Goal: Information Seeking & Learning: Learn about a topic

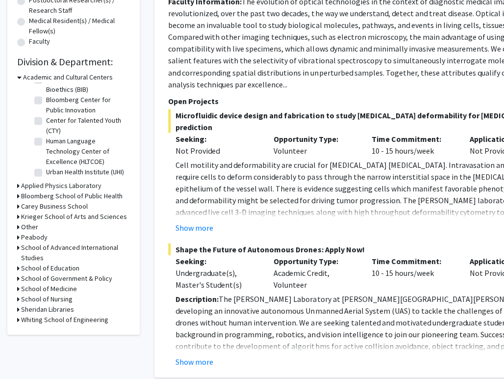
scroll to position [282, 0]
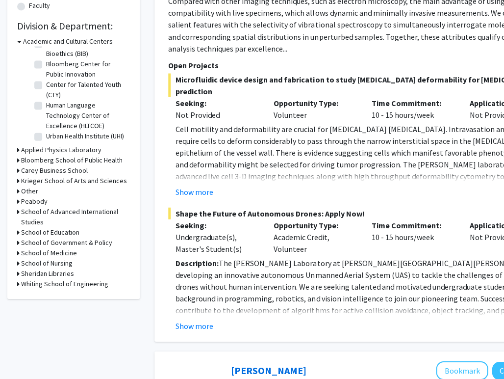
click at [61, 250] on h3 "School of Medicine" at bounding box center [49, 252] width 56 height 10
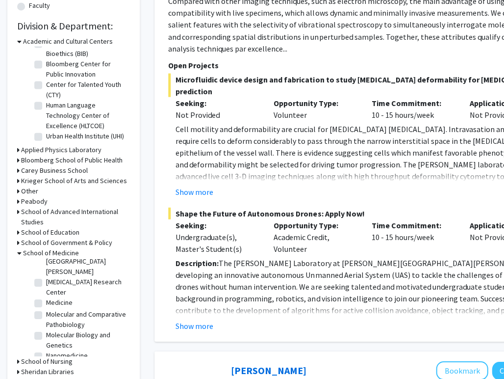
scroll to position [881, 0]
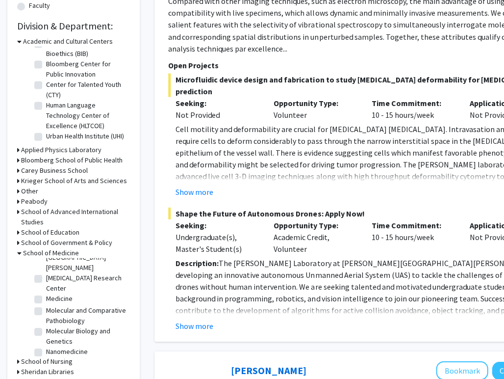
click at [46, 378] on label "Neuroscience" at bounding box center [66, 386] width 41 height 10
click at [46, 378] on input "Neuroscience" at bounding box center [49, 384] width 6 height 6
checkbox input "true"
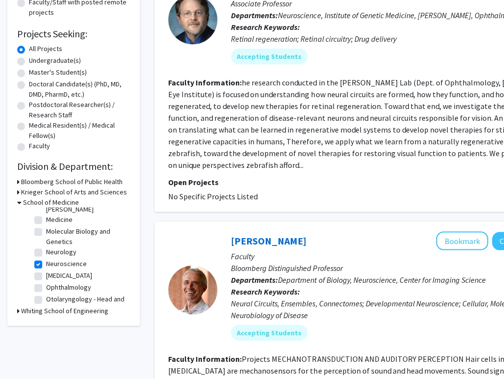
scroll to position [265, 0]
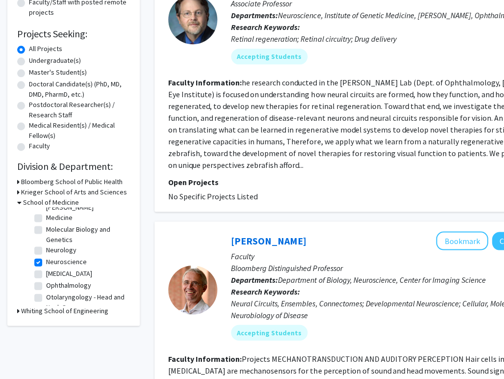
click at [46, 268] on label "[MEDICAL_DATA]" at bounding box center [69, 273] width 46 height 10
click at [46, 268] on input "[MEDICAL_DATA]" at bounding box center [49, 271] width 6 height 6
checkbox input "true"
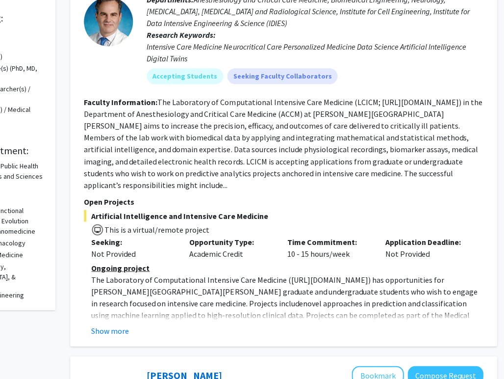
scroll to position [173, 84]
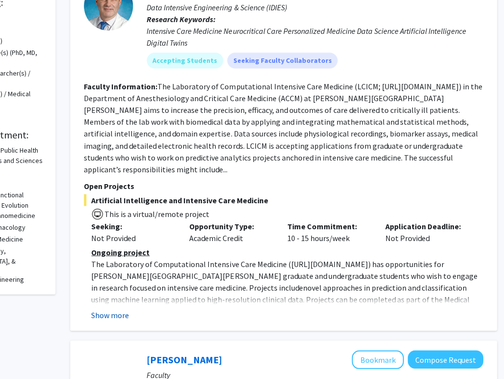
click at [107, 308] on button "Show more" at bounding box center [110, 314] width 38 height 12
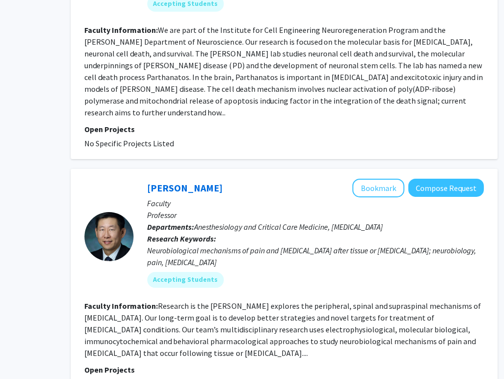
scroll to position [2389, 84]
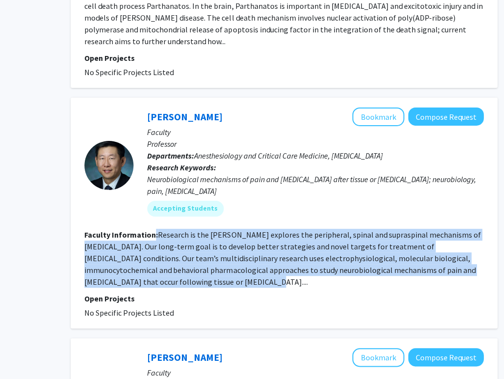
drag, startPoint x: 152, startPoint y: 149, endPoint x: 183, endPoint y: 198, distance: 57.8
click at [183, 228] on section "Faculty Information: Research is the [PERSON_NAME] explores the peripheral, spi…" at bounding box center [283, 257] width 399 height 59
click at [174, 110] on link "[PERSON_NAME]" at bounding box center [185, 116] width 76 height 12
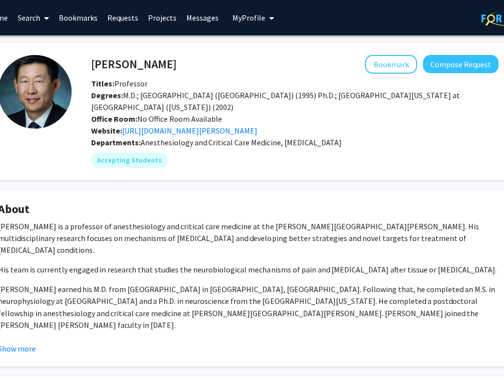
scroll to position [0, 46]
click at [191, 130] on link "[URL][DOMAIN_NAME][PERSON_NAME]" at bounding box center [189, 131] width 135 height 10
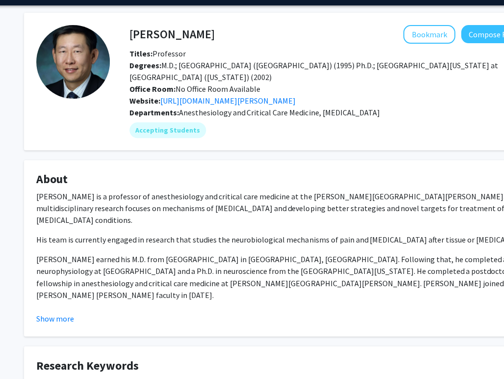
scroll to position [30, 0]
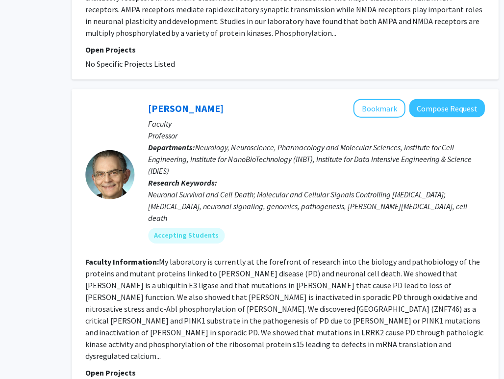
scroll to position [2850, 83]
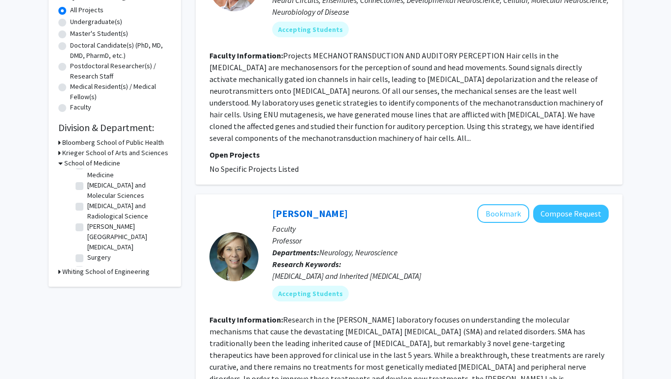
scroll to position [621, 0]
click at [87, 253] on label "Surgery" at bounding box center [99, 258] width 24 height 10
click at [87, 253] on input "Surgery" at bounding box center [90, 256] width 6 height 6
checkbox input "true"
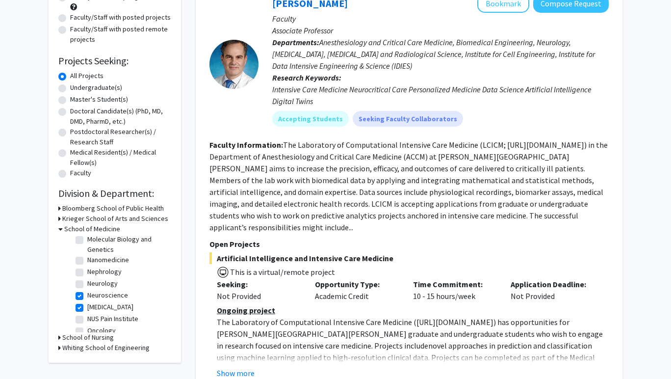
scroll to position [403, 0]
click at [87, 303] on label "[MEDICAL_DATA]" at bounding box center [110, 308] width 46 height 10
click at [87, 303] on input "[MEDICAL_DATA]" at bounding box center [90, 306] width 6 height 6
checkbox input "false"
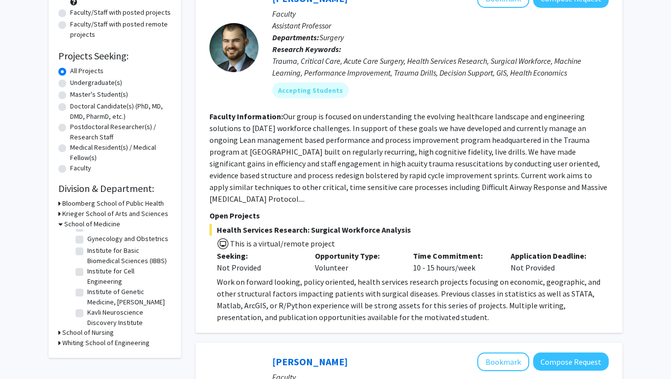
scroll to position [356, 0]
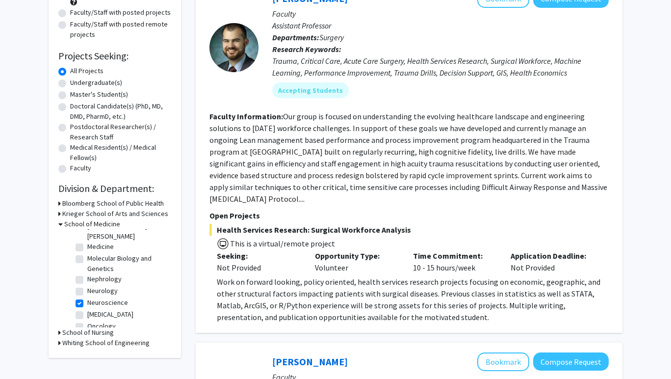
click at [87, 297] on label "Neuroscience" at bounding box center [107, 302] width 41 height 10
click at [87, 297] on input "Neuroscience" at bounding box center [90, 300] width 6 height 6
checkbox input "false"
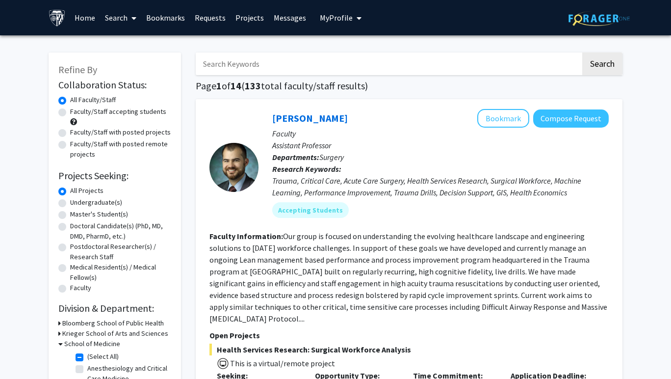
click at [131, 112] on label "Faculty/Staff accepting students" at bounding box center [118, 111] width 96 height 10
click at [76, 112] on input "Faculty/Staff accepting students" at bounding box center [73, 109] width 6 height 6
radio input "true"
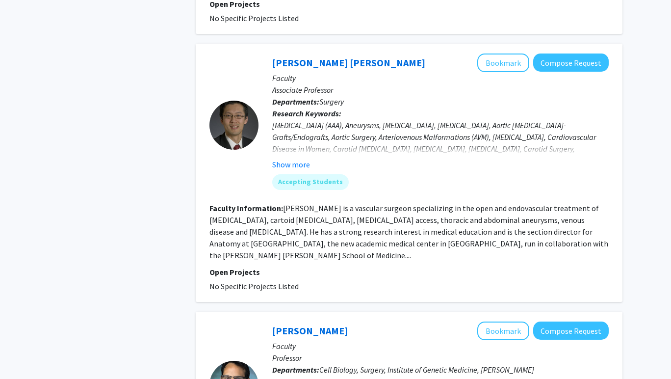
scroll to position [992, 0]
click at [294, 57] on link "[PERSON_NAME] [PERSON_NAME]" at bounding box center [348, 63] width 153 height 12
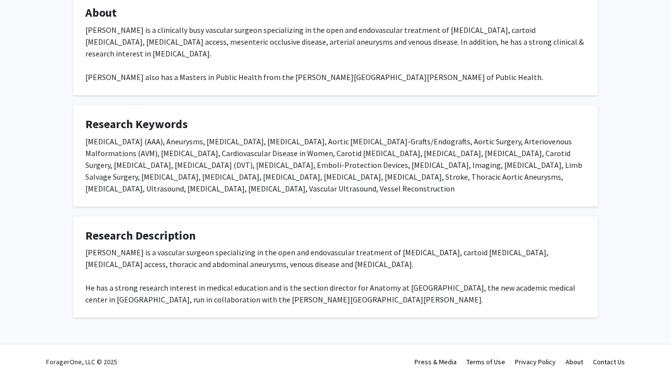
scroll to position [186, 0]
drag, startPoint x: 216, startPoint y: 252, endPoint x: 271, endPoint y: 309, distance: 80.1
click at [271, 309] on fg-card "Research Description [PERSON_NAME] is a vascular surgeon specializing in the op…" at bounding box center [335, 266] width 525 height 101
click at [275, 284] on div "[PERSON_NAME] is a vascular surgeon specializing in the open and endovascular t…" at bounding box center [335, 275] width 500 height 59
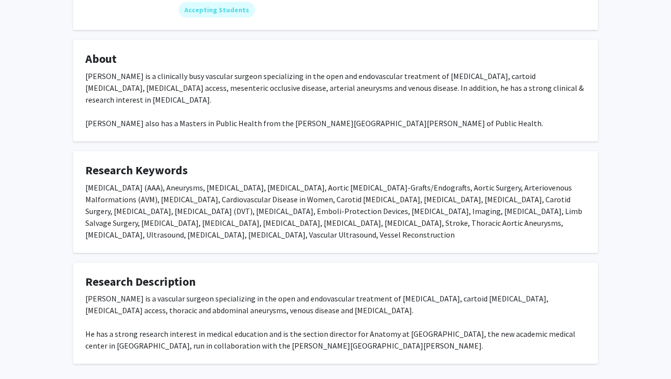
scroll to position [139, 0]
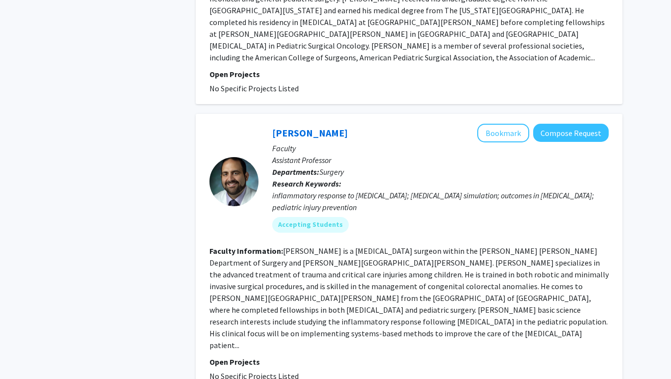
scroll to position [637, 0]
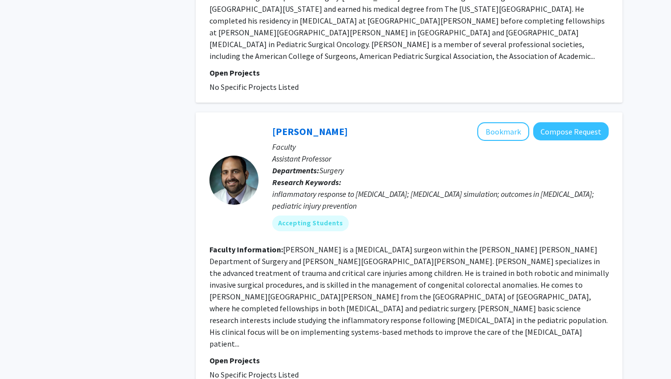
click at [300, 122] on div "[PERSON_NAME] Bookmark Compose Request" at bounding box center [440, 131] width 336 height 19
click at [304, 125] on link "[PERSON_NAME]" at bounding box center [310, 131] width 76 height 12
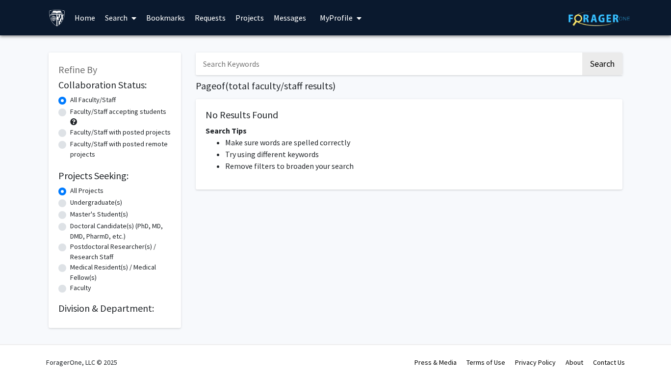
click at [119, 15] on link "Search" at bounding box center [120, 17] width 41 height 34
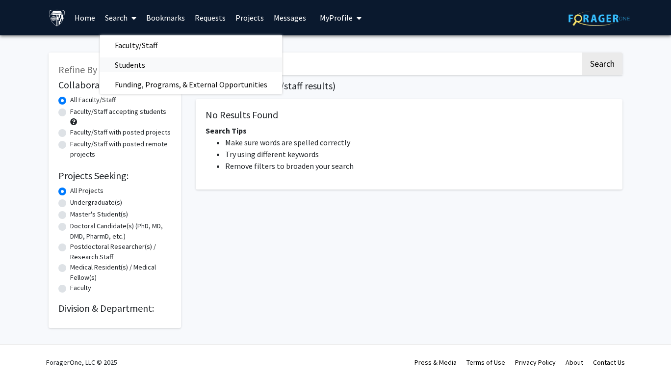
click at [124, 65] on span "Students" at bounding box center [130, 65] width 60 height 20
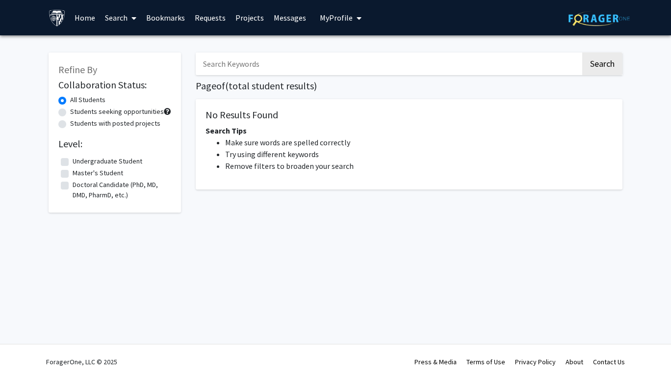
click at [117, 28] on link "Search" at bounding box center [120, 17] width 41 height 34
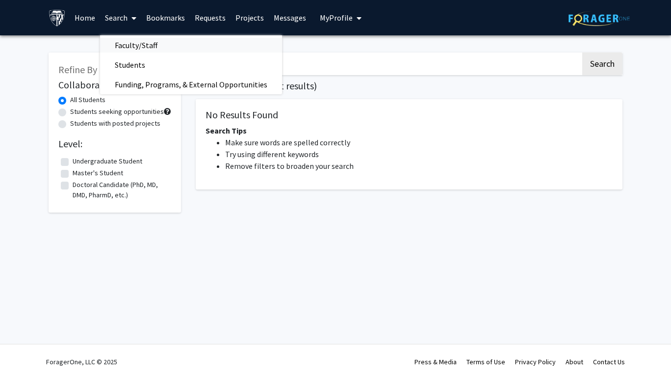
click at [118, 43] on span "Faculty/Staff" at bounding box center [136, 45] width 72 height 20
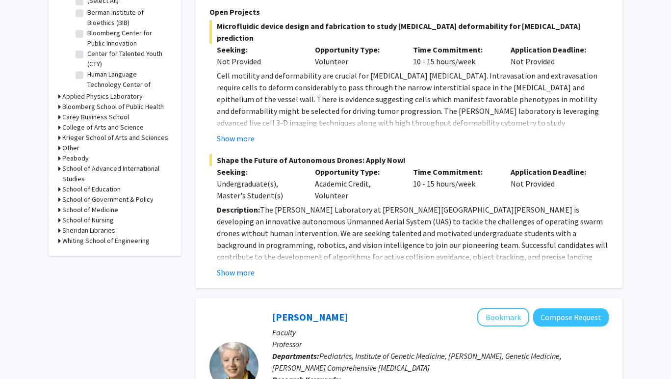
scroll to position [296, 0]
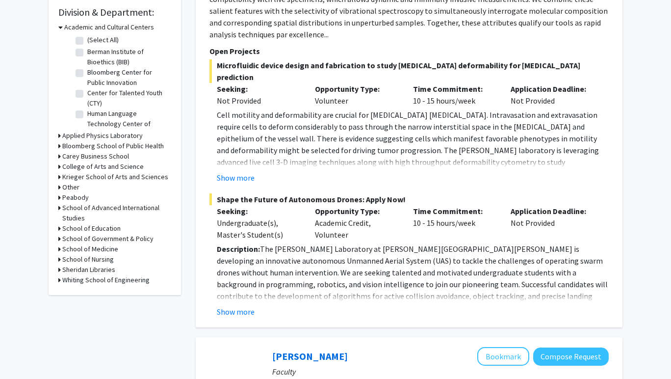
click at [92, 247] on h3 "School of Medicine" at bounding box center [90, 249] width 56 height 10
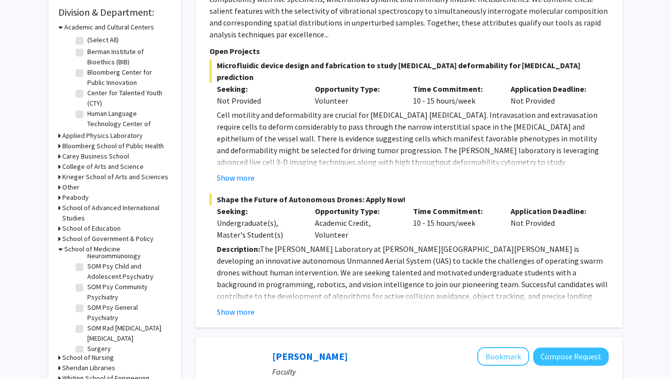
scroll to position [1475, 0]
click at [87, 342] on label "Surgery" at bounding box center [99, 347] width 24 height 10
click at [87, 342] on input "Surgery" at bounding box center [90, 345] width 6 height 6
checkbox input "true"
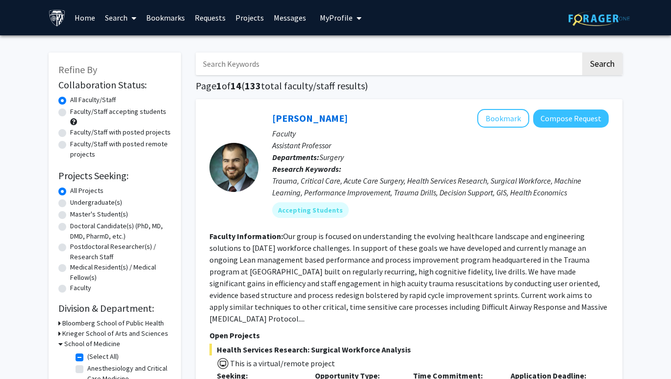
click at [70, 112] on label "Faculty/Staff accepting students" at bounding box center [118, 111] width 96 height 10
click at [70, 112] on input "Faculty/Staff accepting students" at bounding box center [73, 109] width 6 height 6
radio input "true"
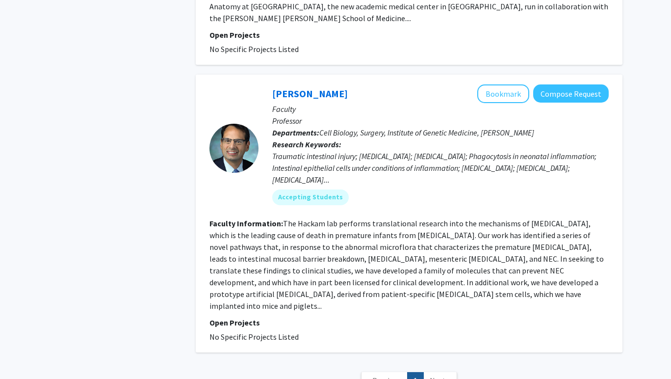
scroll to position [1229, 0]
click at [298, 88] on link "[PERSON_NAME]" at bounding box center [310, 94] width 76 height 12
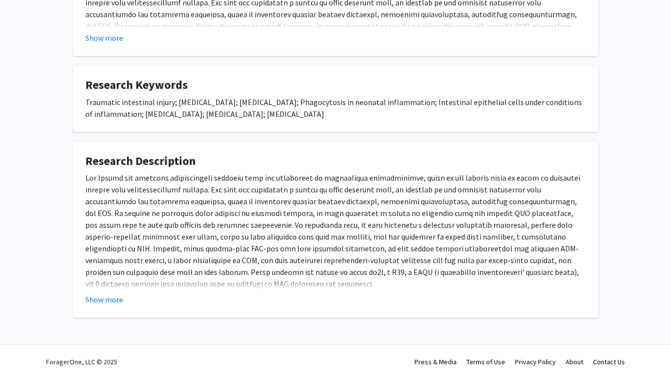
scroll to position [311, 0]
click at [107, 298] on button "Show more" at bounding box center [104, 299] width 38 height 12
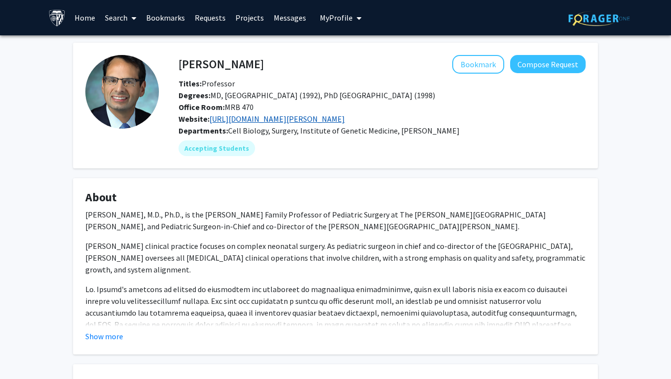
scroll to position [0, 0]
click at [276, 116] on link "https://www.hopkinsmedicine.org/johns-hopkins-childrens-center/what-we-treat/sp…" at bounding box center [276, 119] width 135 height 10
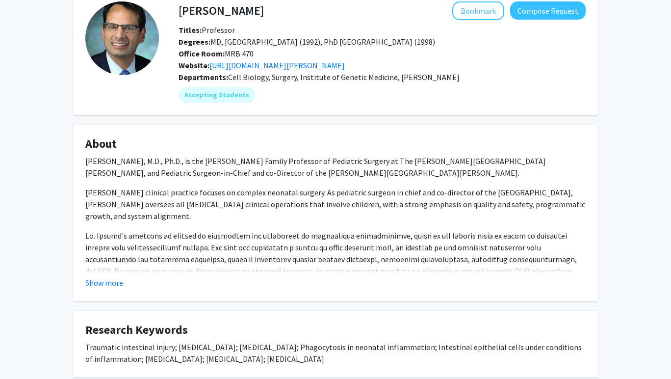
scroll to position [55, 0]
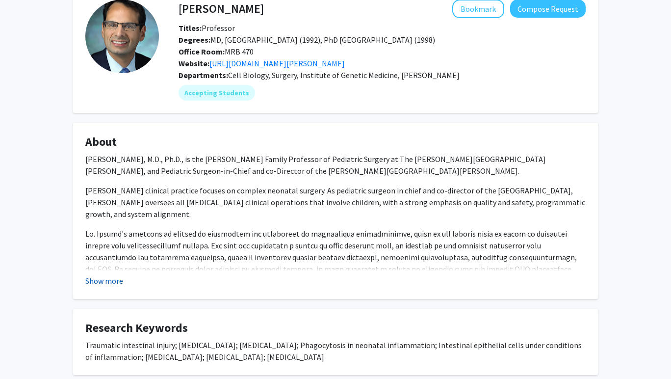
click at [103, 286] on button "Show more" at bounding box center [104, 281] width 38 height 12
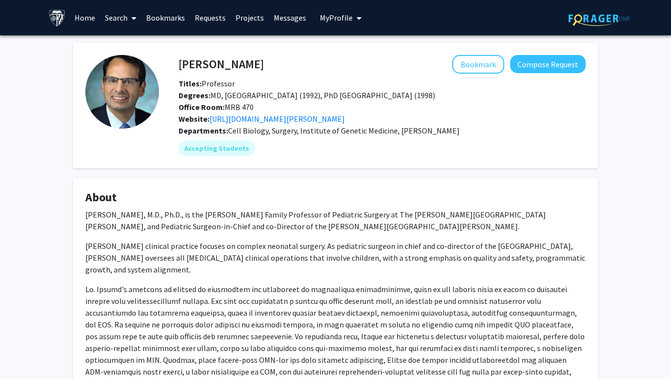
scroll to position [0, 0]
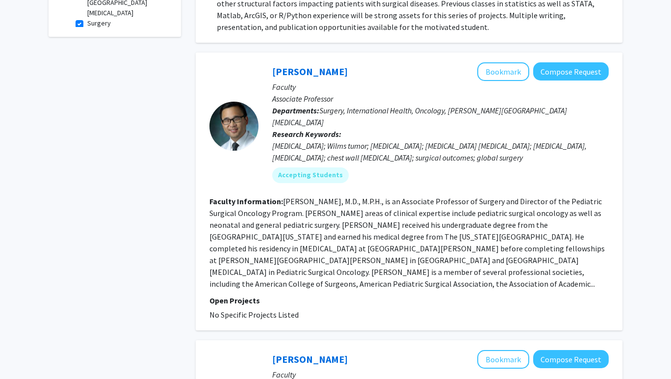
scroll to position [462, 0]
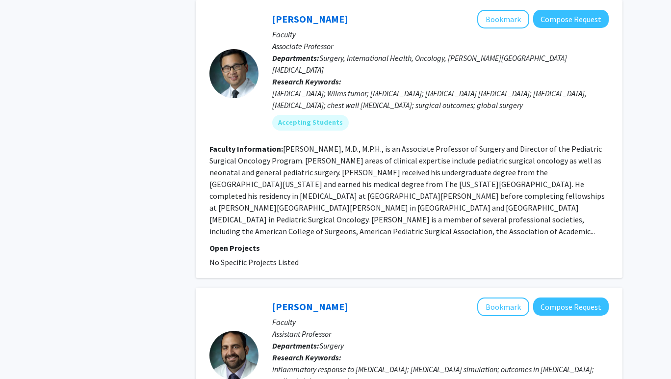
click at [308, 26] on div "Daniel Rhee Bookmark Compose Request" at bounding box center [440, 19] width 336 height 19
click at [300, 20] on link "[PERSON_NAME]" at bounding box center [310, 19] width 76 height 12
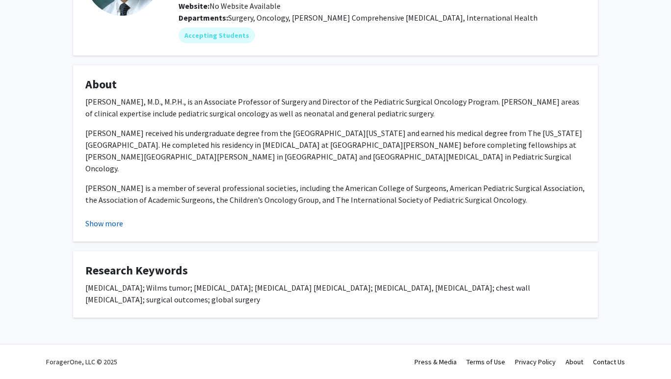
scroll to position [114, 0]
click at [103, 226] on button "Show more" at bounding box center [104, 223] width 38 height 12
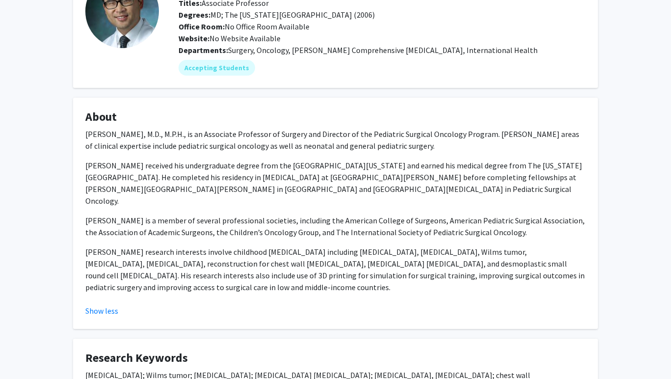
scroll to position [9, 0]
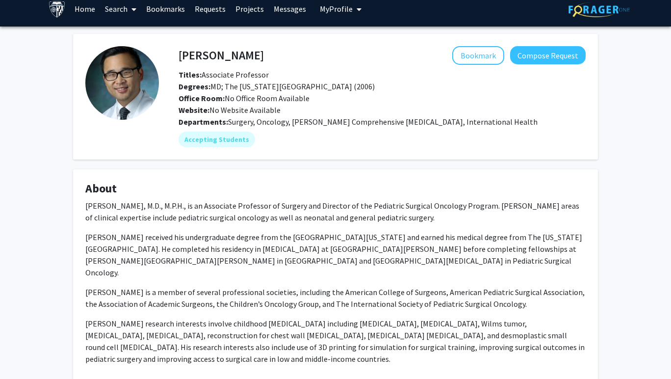
drag, startPoint x: 217, startPoint y: 56, endPoint x: 285, endPoint y: 56, distance: 68.6
click at [285, 56] on div "Daniel Rhee Bookmark Compose Request" at bounding box center [382, 55] width 422 height 19
click at [201, 56] on h4 "[PERSON_NAME]" at bounding box center [220, 55] width 85 height 18
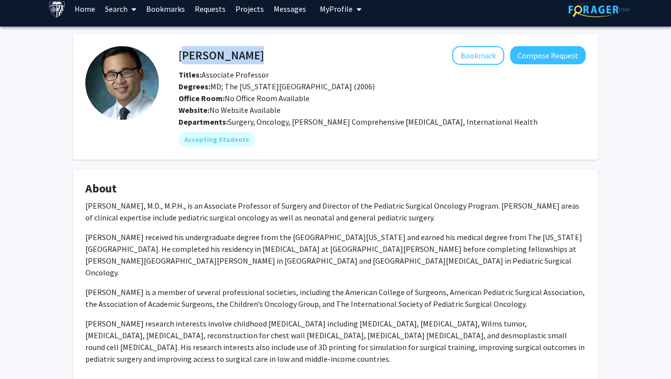
copy h4 "[PERSON_NAME]"
drag, startPoint x: 144, startPoint y: 219, endPoint x: 229, endPoint y: 221, distance: 85.3
click at [229, 221] on p "Daniel Rhee, M.D., M.P.H., is an Associate Professor of Surgery and Director of…" at bounding box center [335, 212] width 500 height 24
copy p "pediatric surgical oncology"
click at [324, 212] on p "Daniel Rhee, M.D., M.P.H., is an Associate Professor of Surgery and Director of…" at bounding box center [335, 212] width 500 height 24
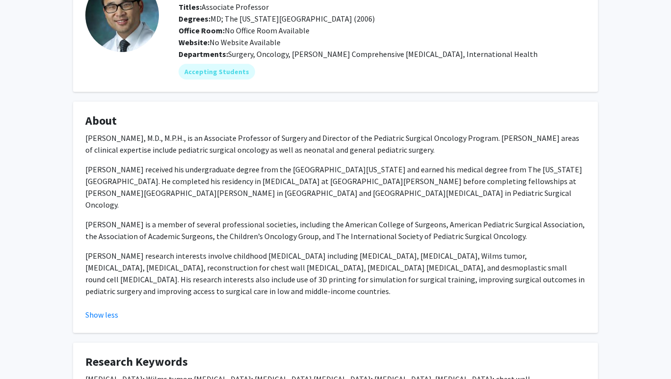
scroll to position [77, 0]
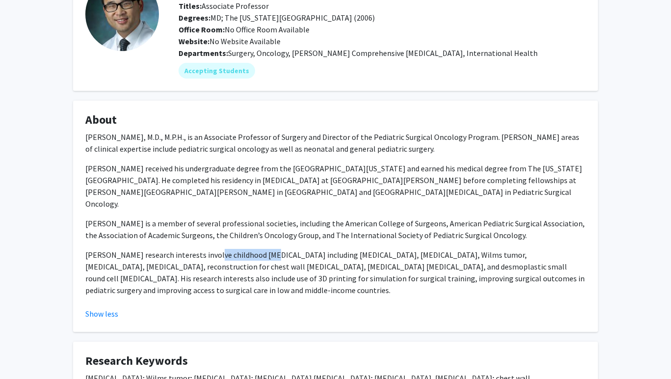
drag, startPoint x: 203, startPoint y: 243, endPoint x: 260, endPoint y: 244, distance: 56.4
click at [260, 249] on p "Dr. Rhee’s research interests involve childhood tumors including neuroblastoma,…" at bounding box center [335, 272] width 500 height 47
copy p "childhood tumor"
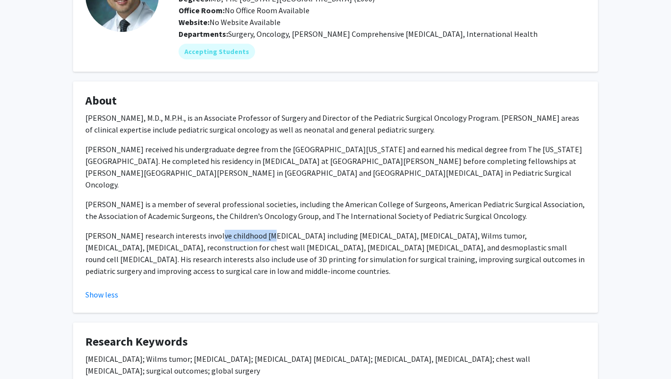
scroll to position [98, 0]
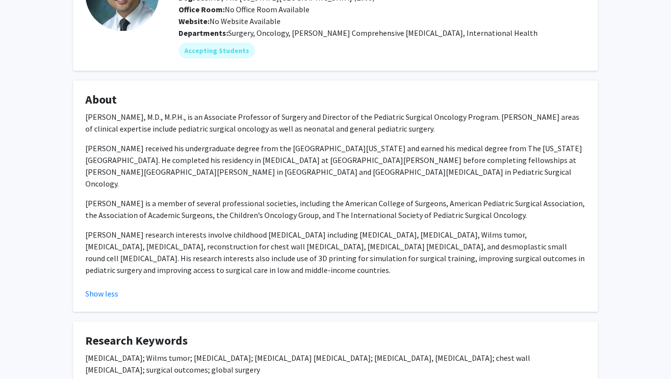
click at [263, 237] on p "Dr. Rhee’s research interests involve childhood tumors including neuroblastoma,…" at bounding box center [335, 251] width 500 height 47
drag, startPoint x: 142, startPoint y: 131, endPoint x: 231, endPoint y: 133, distance: 88.8
click at [231, 133] on p "Daniel Rhee, M.D., M.P.H., is an Associate Professor of Surgery and Director of…" at bounding box center [335, 123] width 500 height 24
copy p "pediatric surgical oncology"
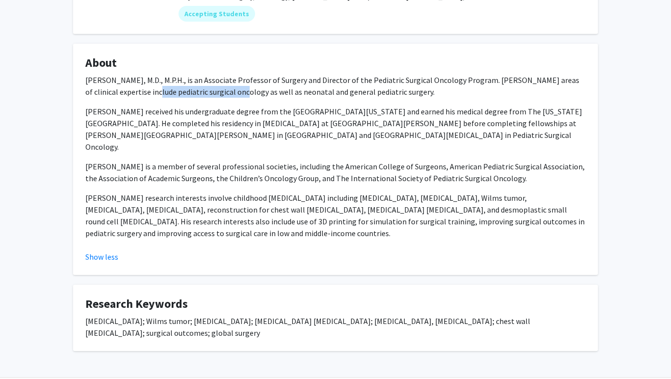
scroll to position [135, 0]
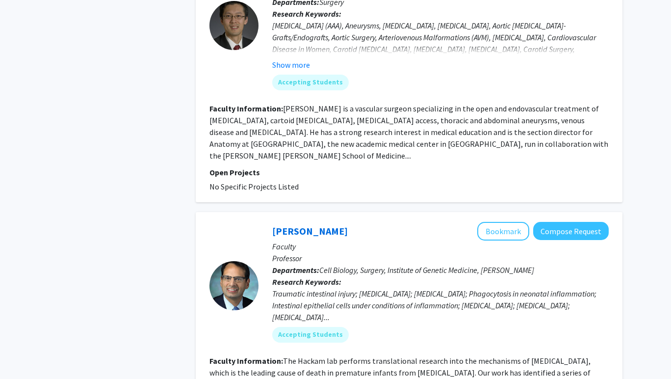
scroll to position [1210, 0]
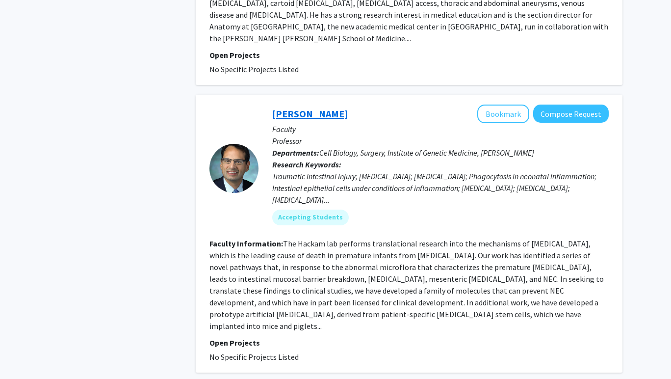
click at [310, 107] on link "[PERSON_NAME]" at bounding box center [310, 113] width 76 height 12
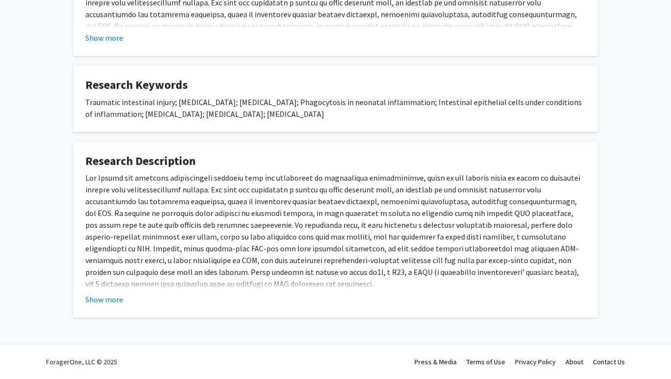
scroll to position [311, 0]
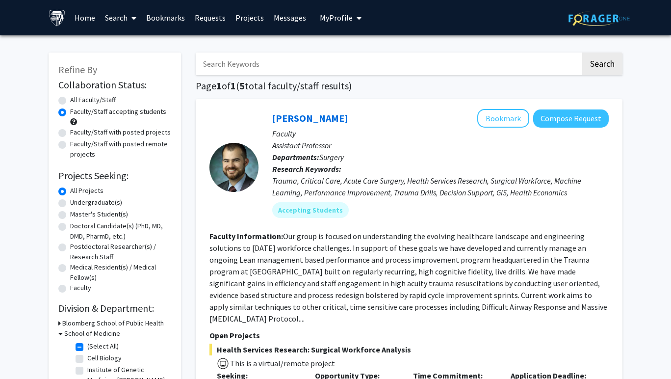
click at [109, 131] on label "Faculty/Staff with posted projects" at bounding box center [120, 132] width 101 height 10
click at [76, 131] on input "Faculty/Staff with posted projects" at bounding box center [73, 130] width 6 height 6
radio input "true"
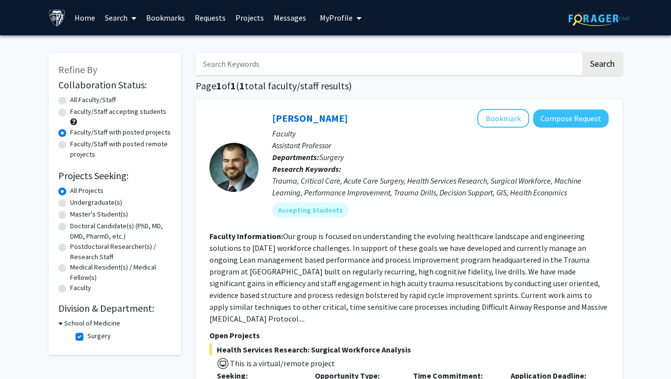
click at [106, 100] on label "All Faculty/Staff" at bounding box center [93, 100] width 46 height 10
click at [76, 100] on input "All Faculty/Staff" at bounding box center [73, 98] width 6 height 6
radio input "true"
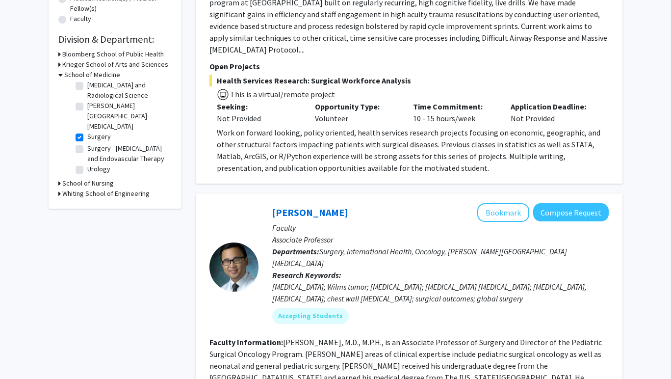
scroll to position [340, 0]
click at [87, 135] on label "Surgery" at bounding box center [99, 136] width 24 height 10
click at [87, 135] on input "Surgery" at bounding box center [90, 134] width 6 height 6
checkbox input "false"
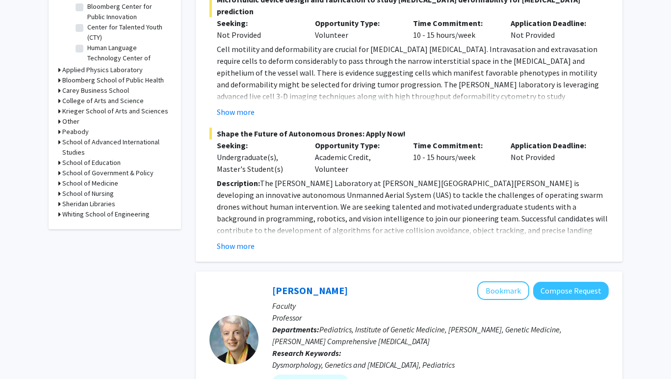
scroll to position [363, 0]
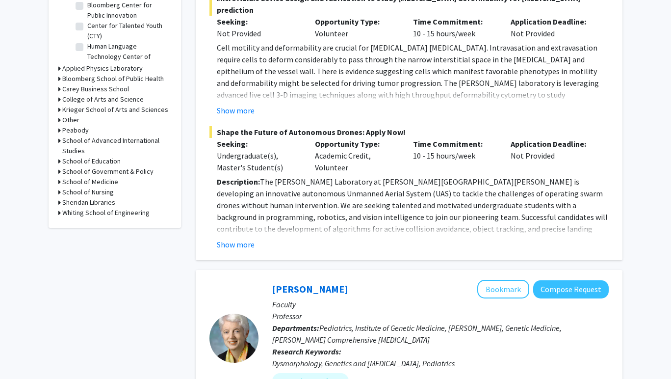
click at [80, 179] on h3 "School of Medicine" at bounding box center [90, 182] width 56 height 10
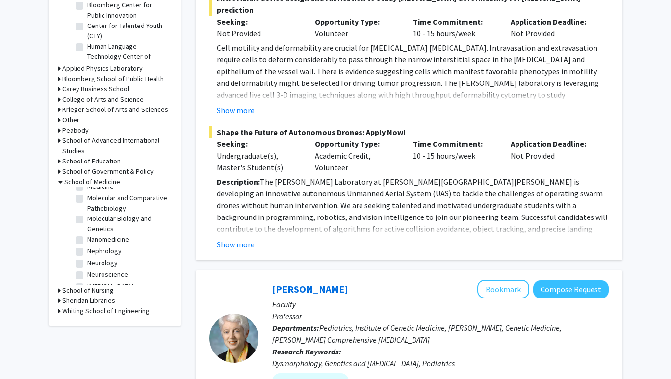
scroll to position [923, 0]
click at [87, 280] on label "[MEDICAL_DATA]" at bounding box center [110, 285] width 46 height 10
click at [87, 280] on input "[MEDICAL_DATA]" at bounding box center [90, 283] width 6 height 6
checkbox input "true"
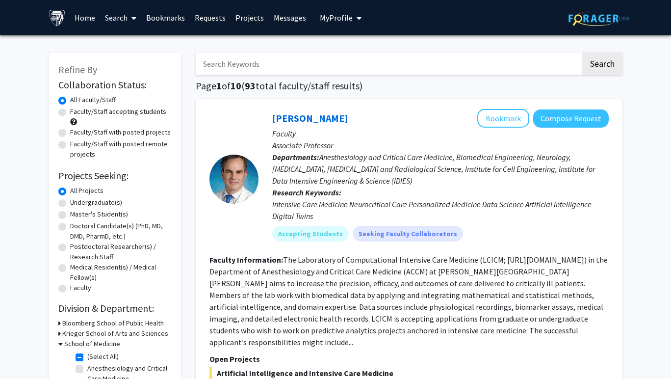
click at [90, 120] on div "Faculty/Staff accepting students" at bounding box center [114, 116] width 113 height 21
click at [88, 113] on label "Faculty/Staff accepting students" at bounding box center [118, 111] width 96 height 10
click at [76, 113] on input "Faculty/Staff accepting students" at bounding box center [73, 109] width 6 height 6
radio input "true"
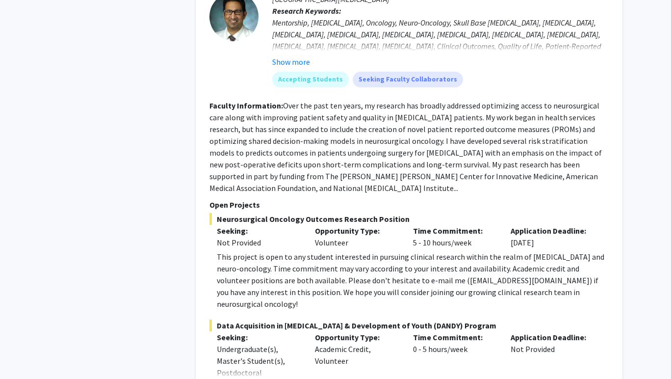
scroll to position [858, 0]
